Goal: Transaction & Acquisition: Subscribe to service/newsletter

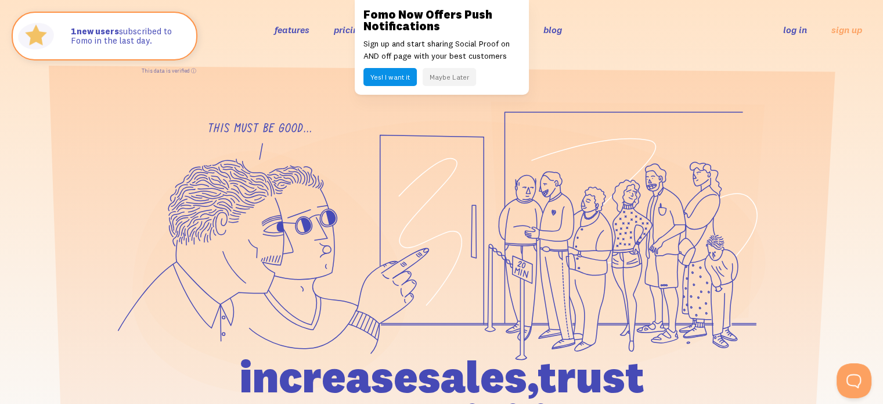
click at [305, 27] on link "features" at bounding box center [292, 30] width 35 height 12
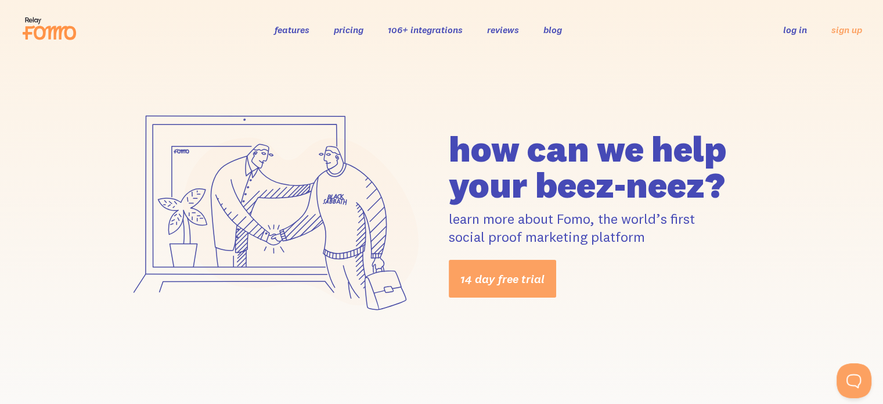
click at [342, 27] on link "pricing" at bounding box center [349, 30] width 30 height 12
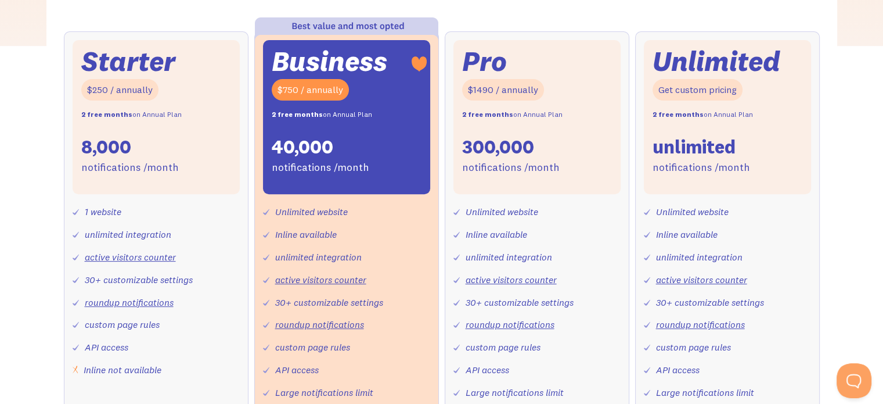
scroll to position [374, 0]
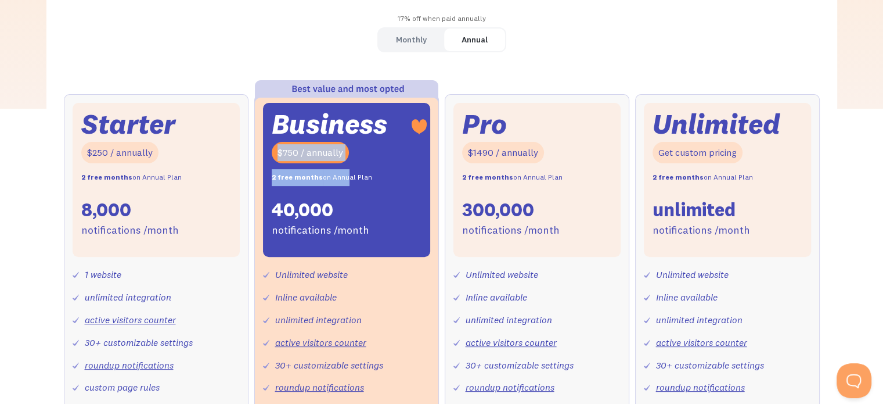
drag, startPoint x: 272, startPoint y: 152, endPoint x: 341, endPoint y: 167, distance: 70.2
click at [341, 167] on div "Business $750 / annually 2 free months on Annual Plan 40,000 notifications /mon…" at bounding box center [346, 180] width 167 height 154
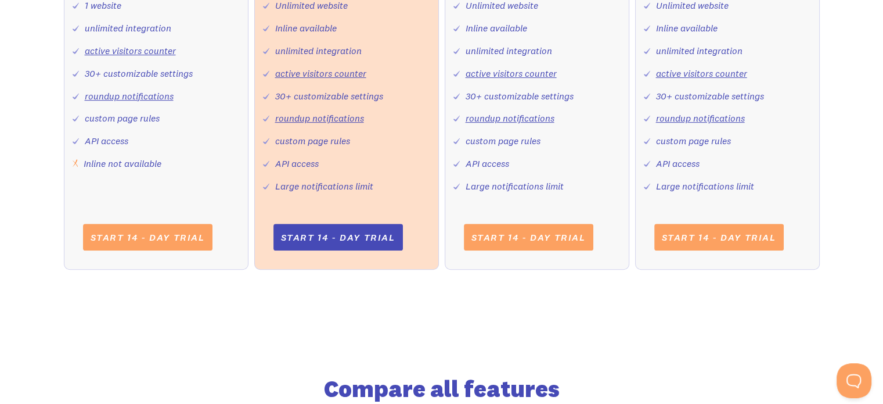
scroll to position [643, 0]
